Goal: Use online tool/utility: Utilize a website feature to perform a specific function

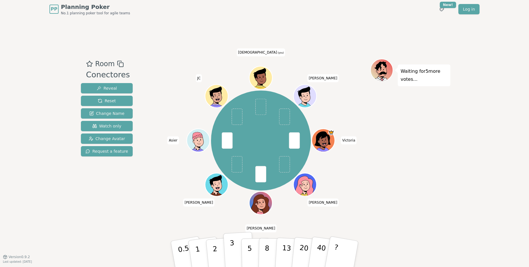
click at [237, 253] on button "3" at bounding box center [239, 254] width 31 height 45
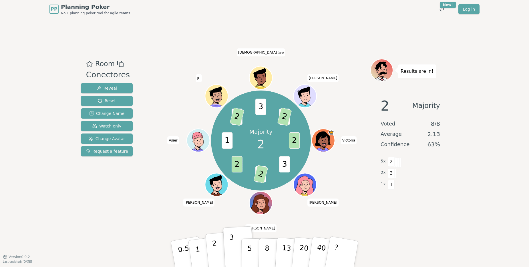
click at [218, 251] on button "2" at bounding box center [221, 254] width 33 height 46
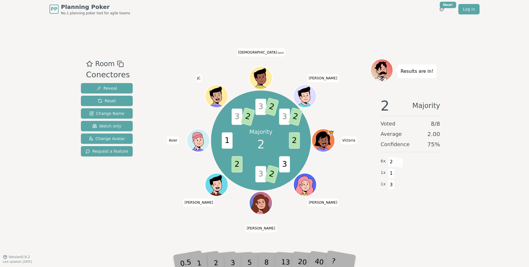
click at [269, 173] on span "2" at bounding box center [272, 174] width 15 height 19
click at [272, 173] on span "2" at bounding box center [272, 174] width 15 height 19
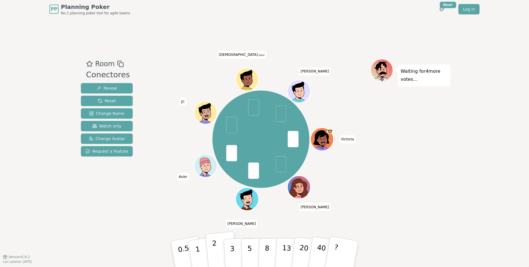
click at [214, 255] on p "2" at bounding box center [215, 254] width 7 height 31
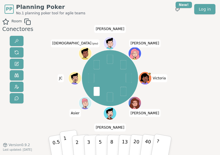
click at [63, 141] on p "1" at bounding box center [65, 144] width 5 height 20
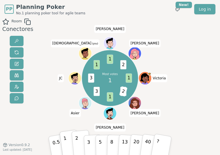
click at [71, 145] on button "2" at bounding box center [80, 143] width 19 height 27
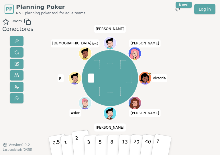
click at [72, 142] on button "2" at bounding box center [80, 143] width 19 height 27
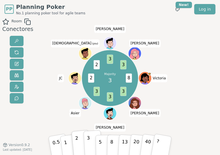
click at [87, 140] on p "3" at bounding box center [89, 143] width 4 height 19
